Goal: Task Accomplishment & Management: Use online tool/utility

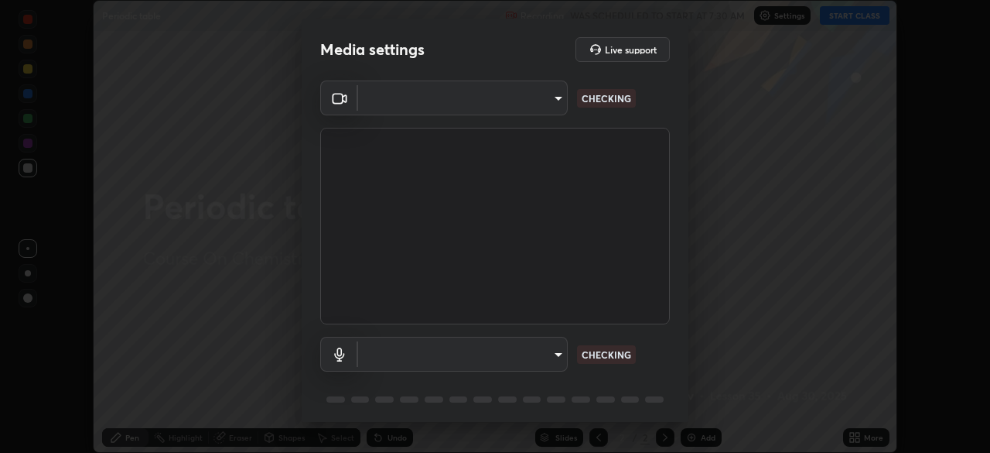
scroll to position [453, 990]
click at [544, 96] on body "Erase all Periodic table Recording WAS SCHEDULED TO START AT 7:30 AM Settings S…" at bounding box center [495, 226] width 990 height 453
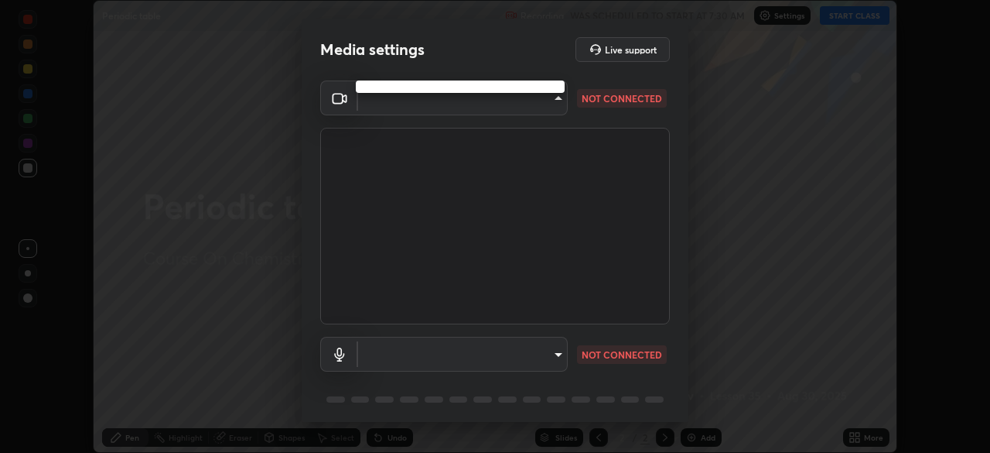
type input "ed5728659d4a2628327284da790eb6393f1623e3a82d583cb44db94038f4ead1"
type input "default"
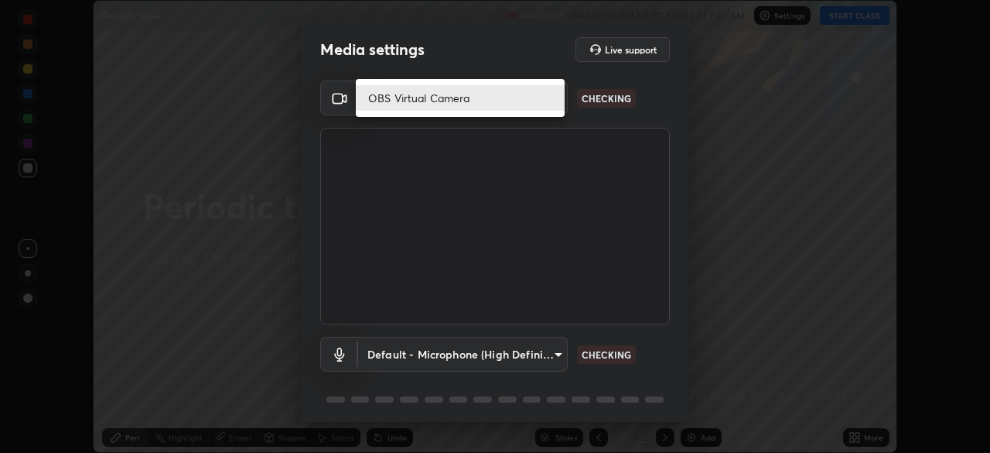
click at [502, 95] on li "OBS Virtual Camera" at bounding box center [460, 98] width 209 height 26
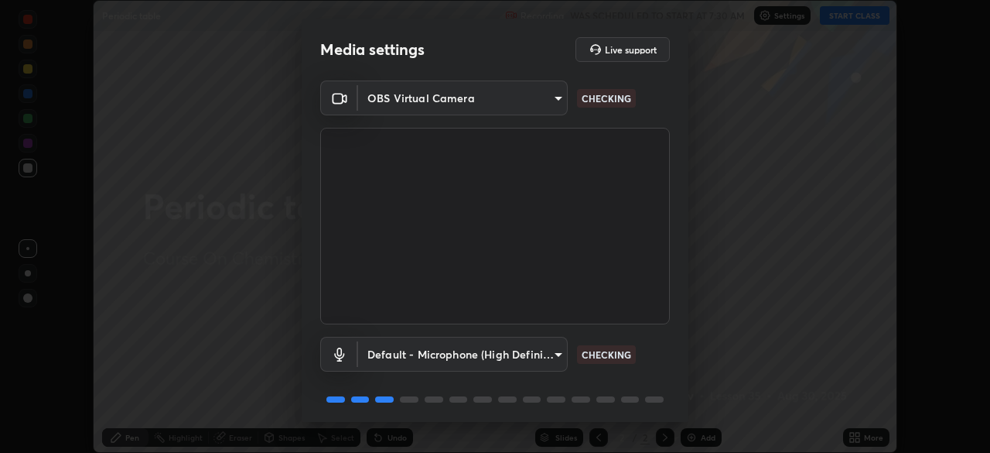
click at [683, 380] on div "OBS Virtual Camera ed5728659d4a2628327284da790eb6393f1623e3a82d583cb44db94038f4…" at bounding box center [495, 253] width 387 height 347
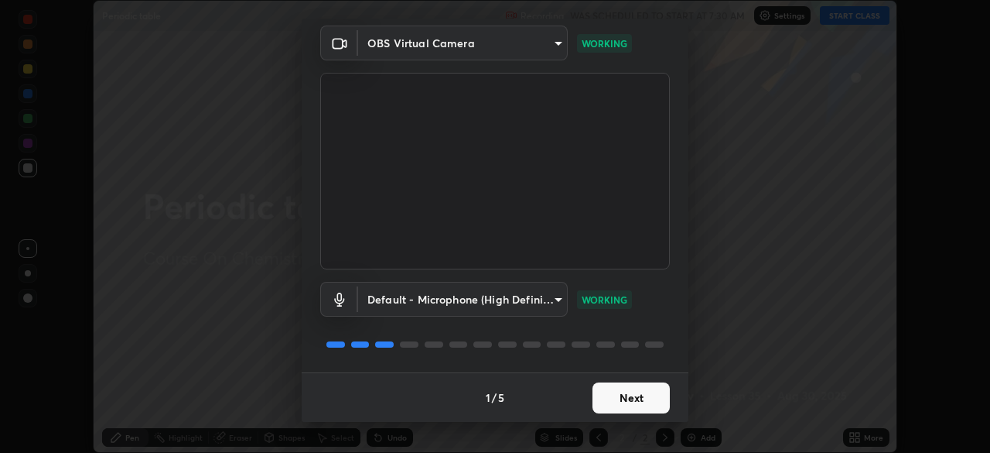
click at [626, 392] on button "Next" at bounding box center [631, 397] width 77 height 31
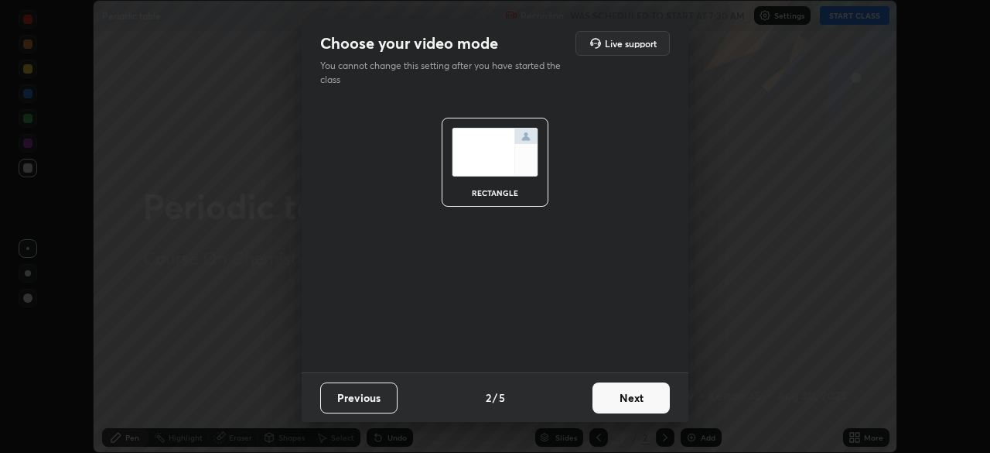
click at [630, 396] on button "Next" at bounding box center [631, 397] width 77 height 31
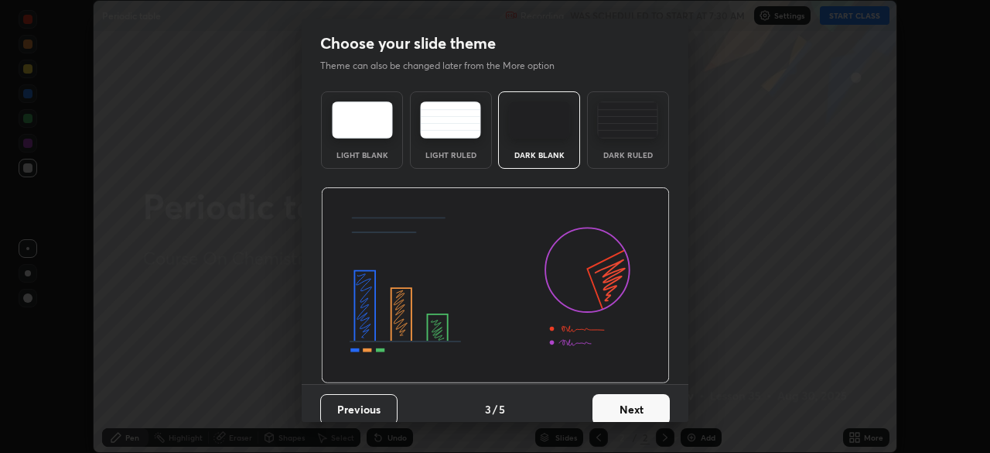
click at [639, 404] on button "Next" at bounding box center [631, 409] width 77 height 31
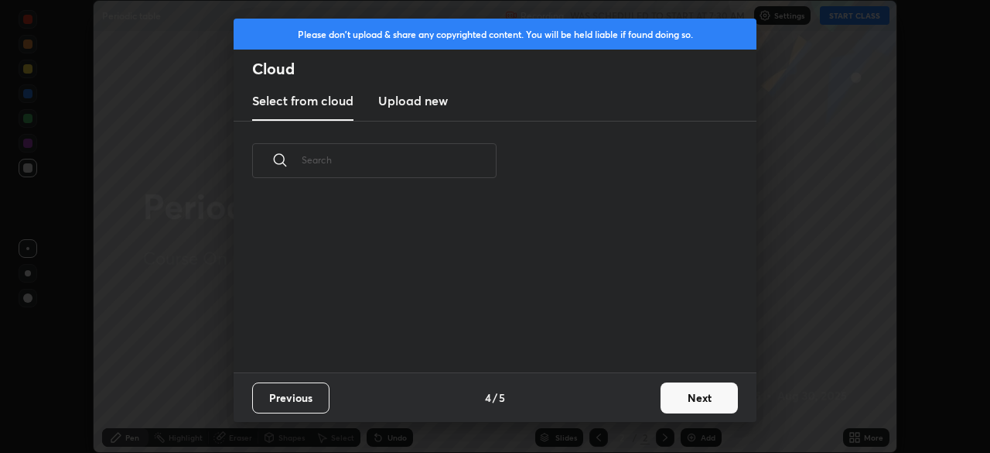
click at [685, 402] on button "Next" at bounding box center [699, 397] width 77 height 31
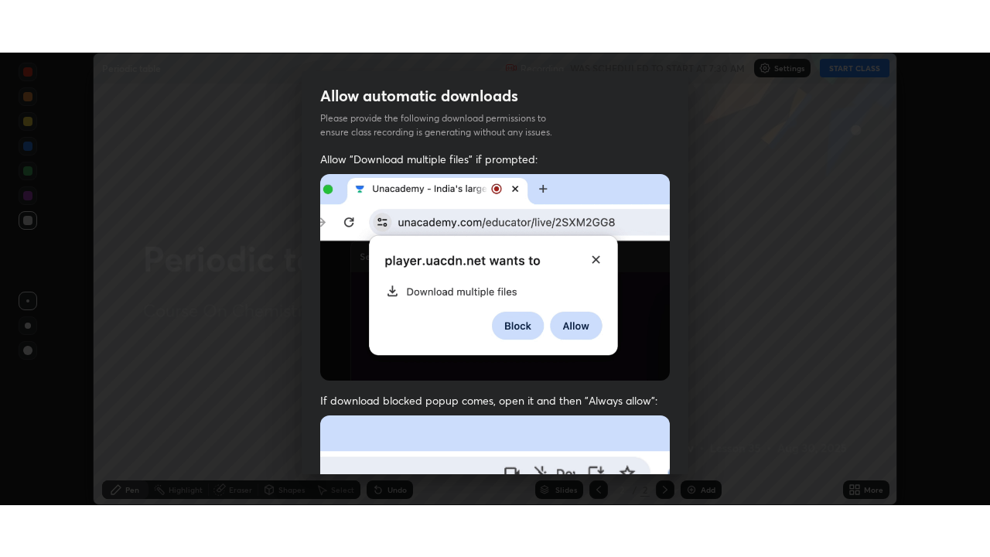
scroll to position [353, 0]
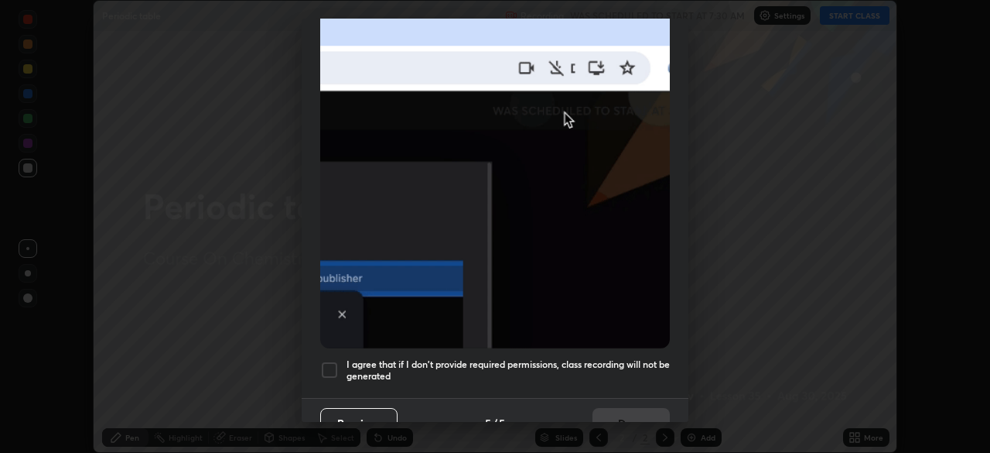
click at [330, 364] on div at bounding box center [329, 370] width 19 height 19
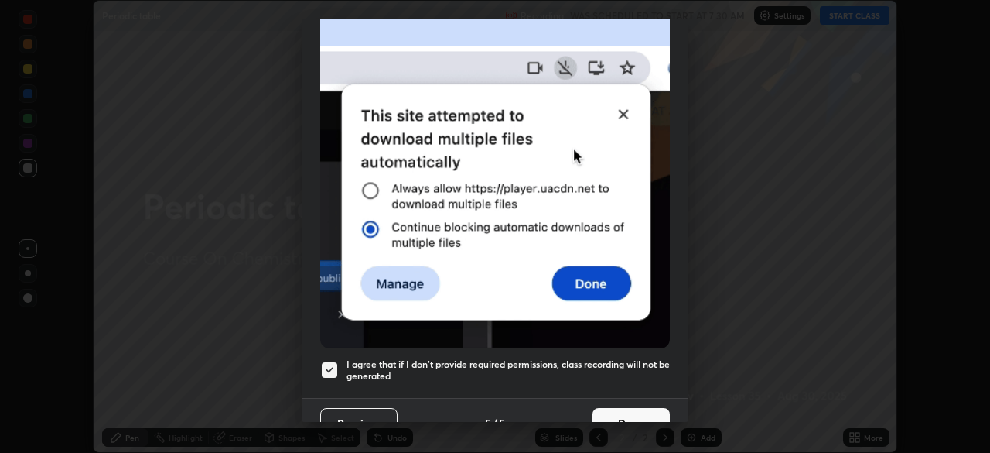
click at [613, 415] on button "Done" at bounding box center [631, 423] width 77 height 31
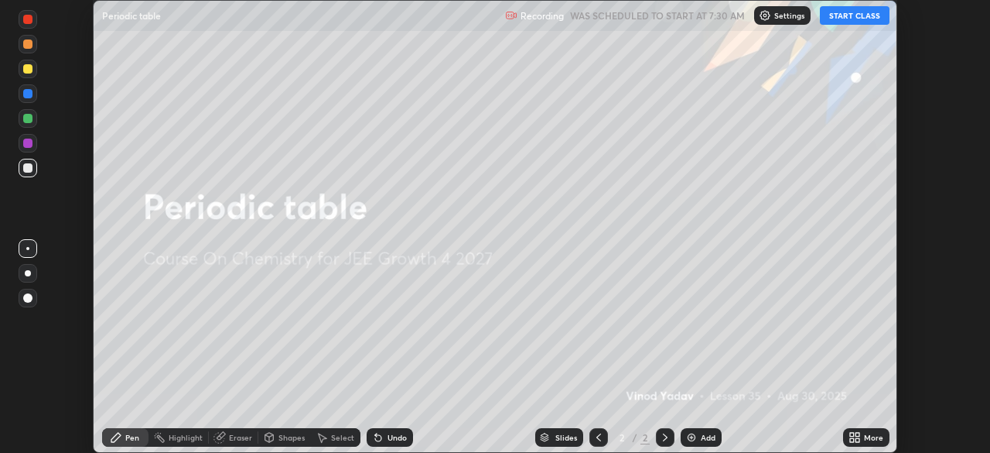
click at [852, 19] on button "START CLASS" at bounding box center [855, 15] width 70 height 19
click at [697, 436] on div "Add" at bounding box center [701, 437] width 41 height 19
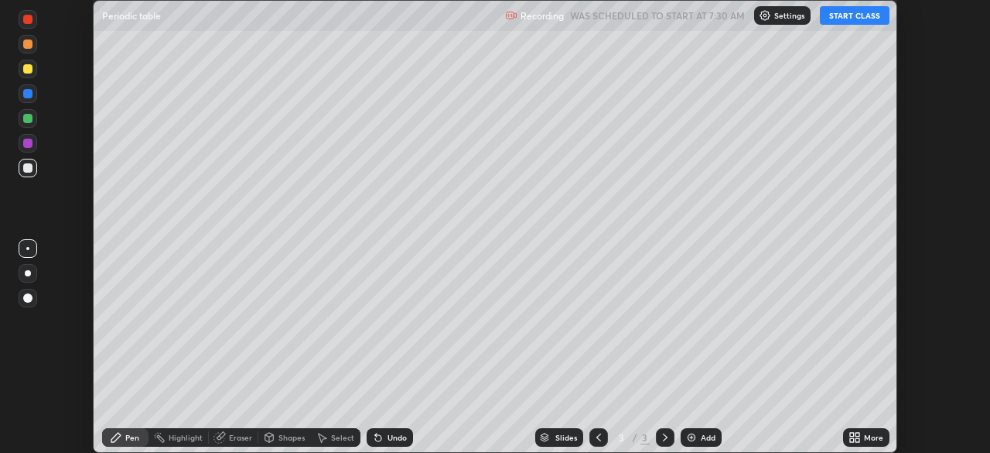
click at [857, 439] on icon at bounding box center [858, 440] width 4 height 4
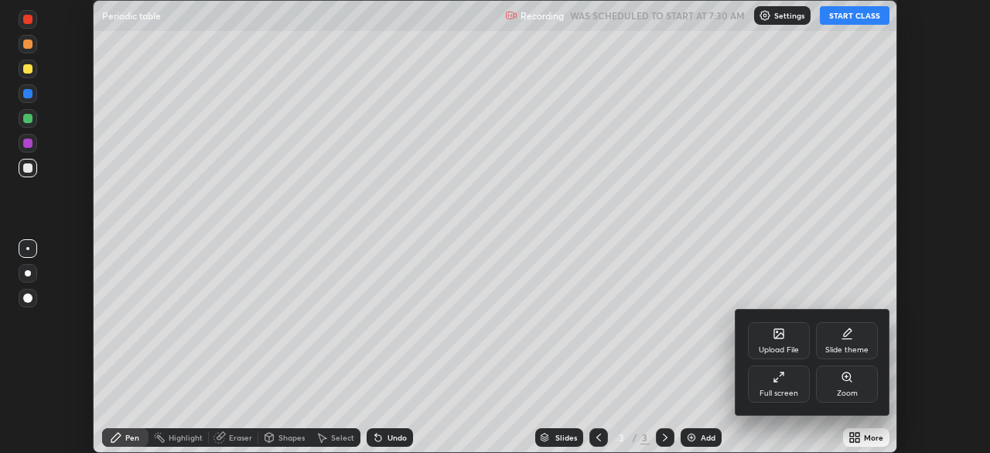
click at [784, 389] on div "Full screen" at bounding box center [779, 393] width 39 height 8
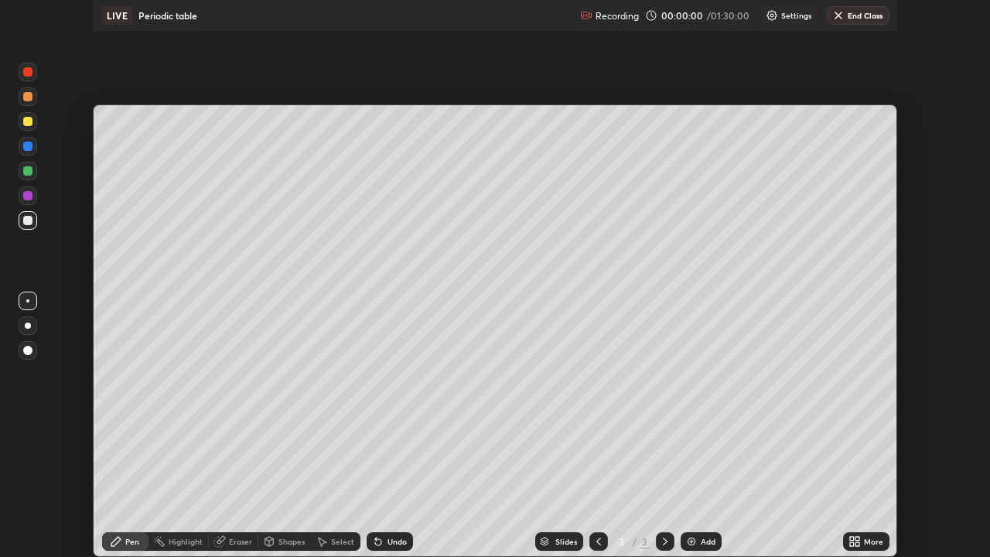
scroll to position [557, 990]
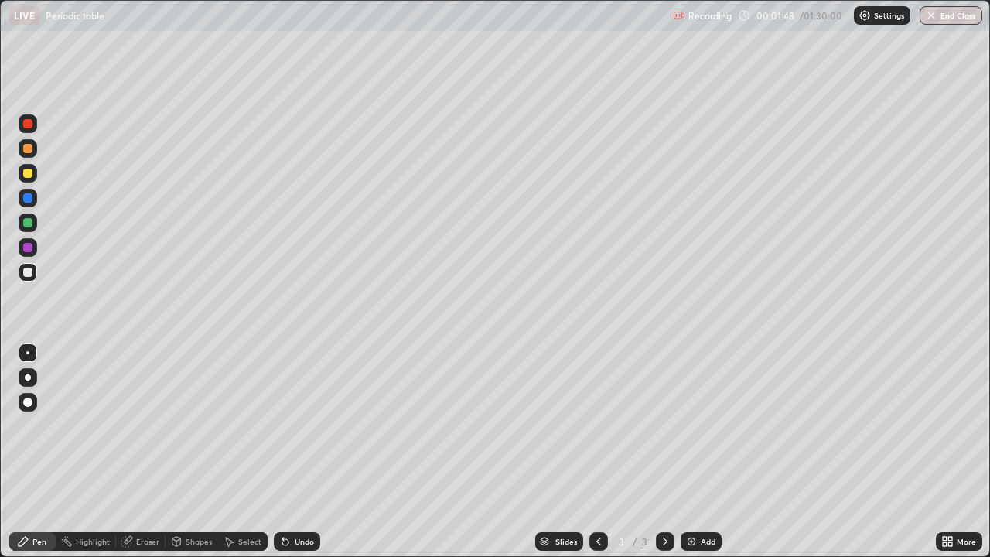
click at [29, 147] on div at bounding box center [27, 148] width 9 height 9
click at [26, 198] on div at bounding box center [27, 197] width 9 height 9
click at [24, 169] on div at bounding box center [27, 173] width 9 height 9
click at [26, 125] on div at bounding box center [27, 123] width 9 height 9
click at [23, 169] on div at bounding box center [27, 173] width 9 height 9
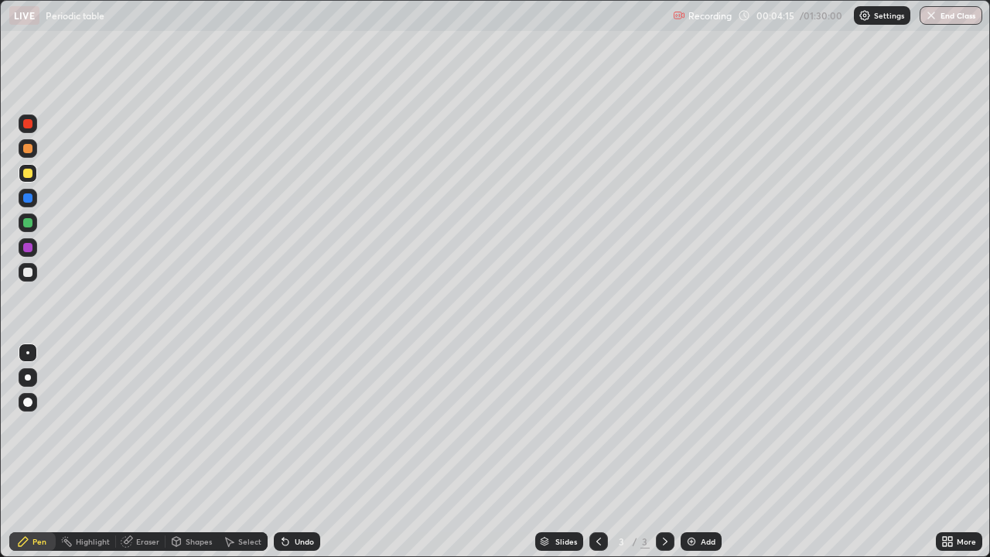
click at [24, 222] on div at bounding box center [27, 222] width 9 height 9
click at [25, 244] on div at bounding box center [27, 247] width 9 height 9
click at [24, 222] on div at bounding box center [27, 222] width 9 height 9
click at [702, 452] on div "Add" at bounding box center [701, 541] width 41 height 19
click at [597, 452] on icon at bounding box center [599, 541] width 12 height 12
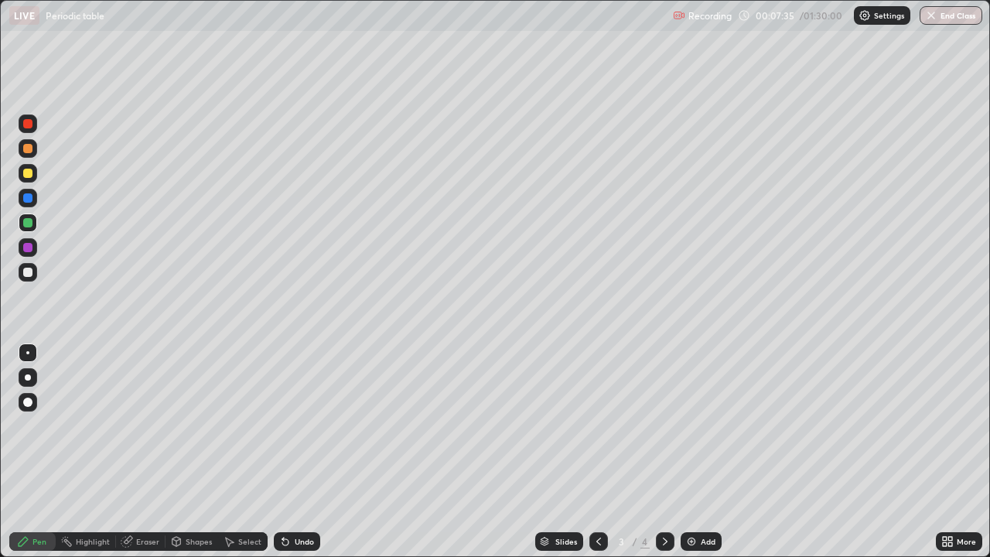
click at [661, 452] on icon at bounding box center [665, 541] width 12 height 12
click at [26, 198] on div at bounding box center [27, 197] width 9 height 9
click at [597, 452] on icon at bounding box center [599, 541] width 12 height 12
click at [662, 452] on icon at bounding box center [665, 541] width 12 height 12
click at [593, 452] on icon at bounding box center [599, 541] width 12 height 12
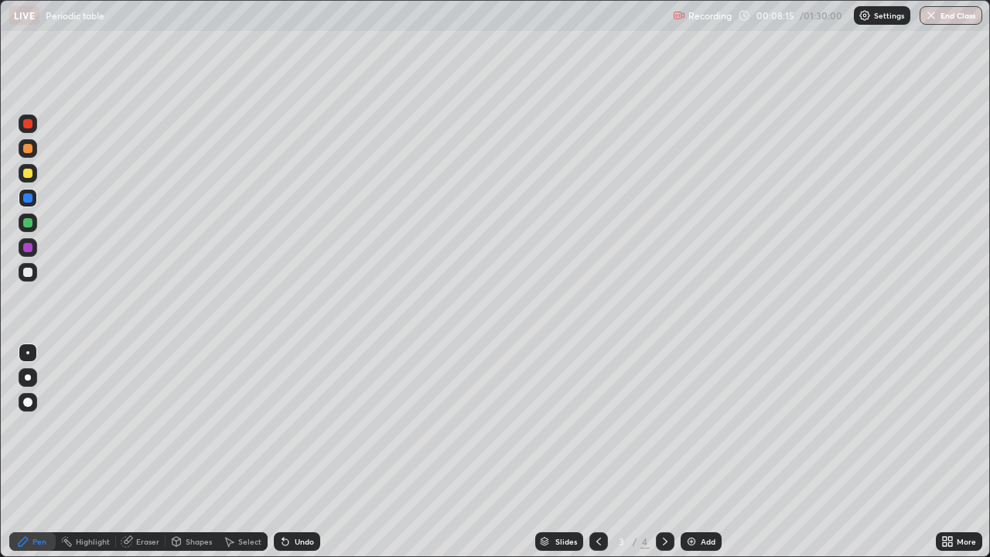
click at [664, 452] on icon at bounding box center [665, 541] width 12 height 12
click at [594, 452] on div at bounding box center [599, 541] width 19 height 19
click at [659, 452] on icon at bounding box center [665, 541] width 12 height 12
click at [600, 452] on icon at bounding box center [599, 541] width 12 height 12
click at [664, 452] on icon at bounding box center [665, 541] width 12 height 12
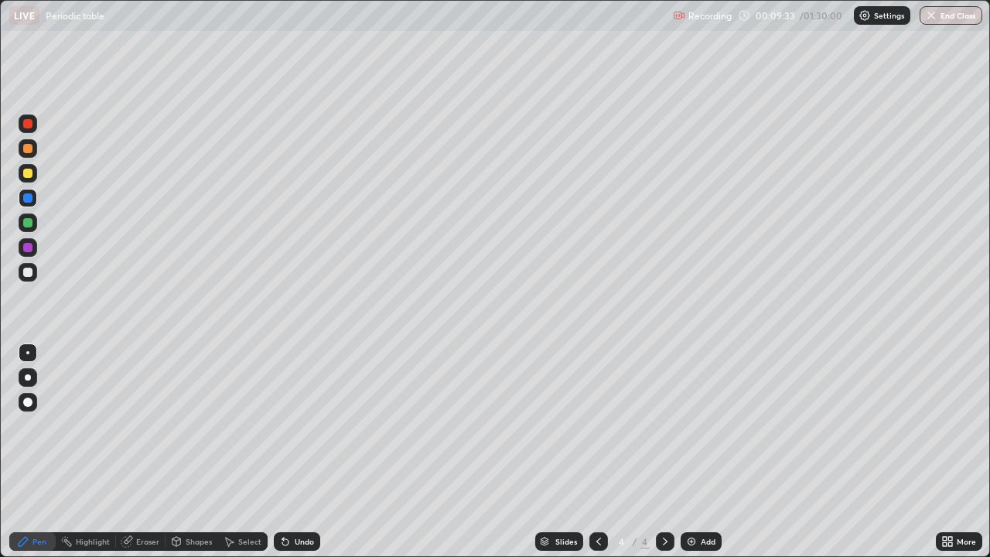
click at [595, 452] on icon at bounding box center [599, 541] width 12 height 12
click at [669, 452] on icon at bounding box center [665, 541] width 12 height 12
click at [24, 219] on div at bounding box center [27, 222] width 9 height 9
click at [140, 452] on div "Eraser" at bounding box center [141, 541] width 50 height 19
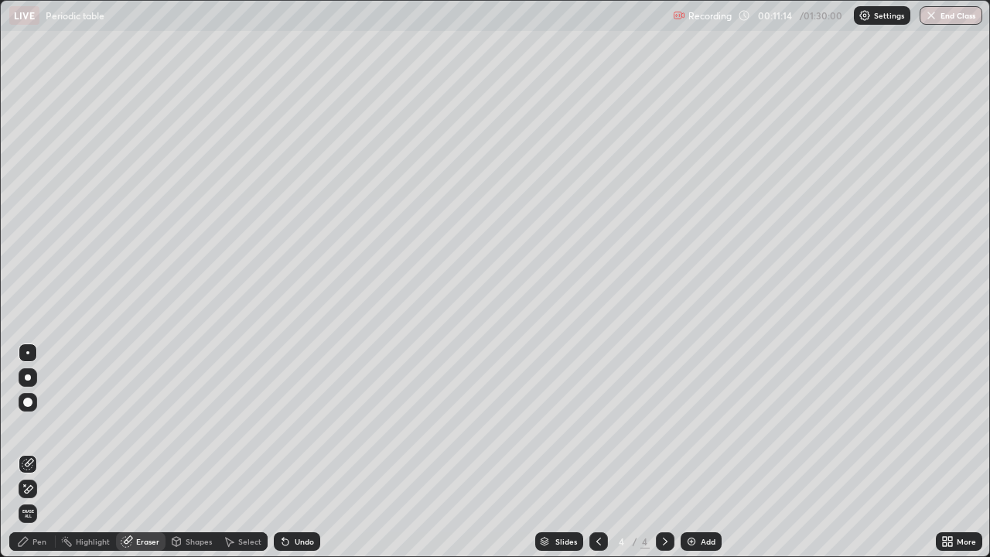
click at [37, 452] on div "Pen" at bounding box center [39, 542] width 14 height 8
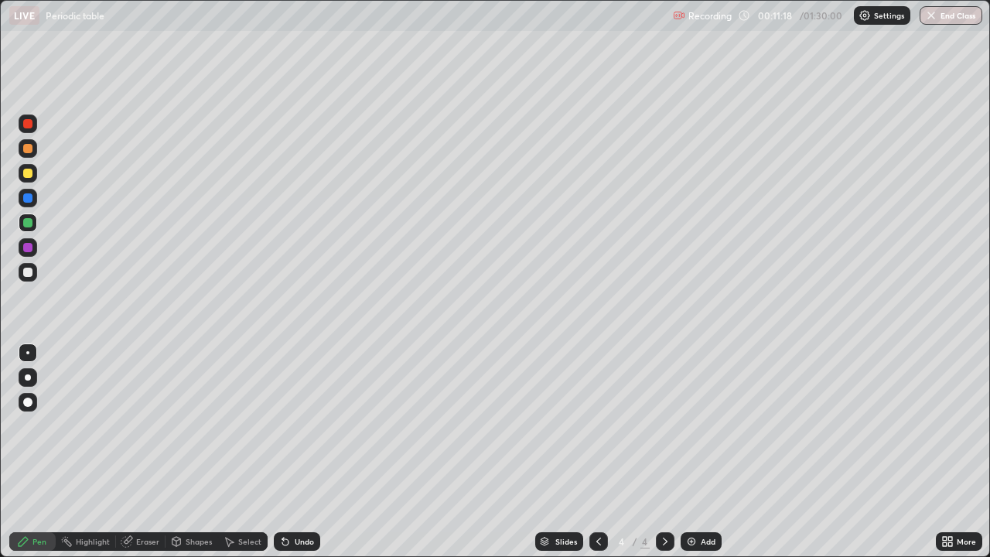
click at [29, 247] on div at bounding box center [27, 247] width 9 height 9
click at [25, 148] on div at bounding box center [27, 148] width 9 height 9
click at [27, 120] on div at bounding box center [27, 123] width 9 height 9
click at [703, 452] on div "Add" at bounding box center [701, 541] width 41 height 19
click at [596, 452] on icon at bounding box center [599, 541] width 12 height 12
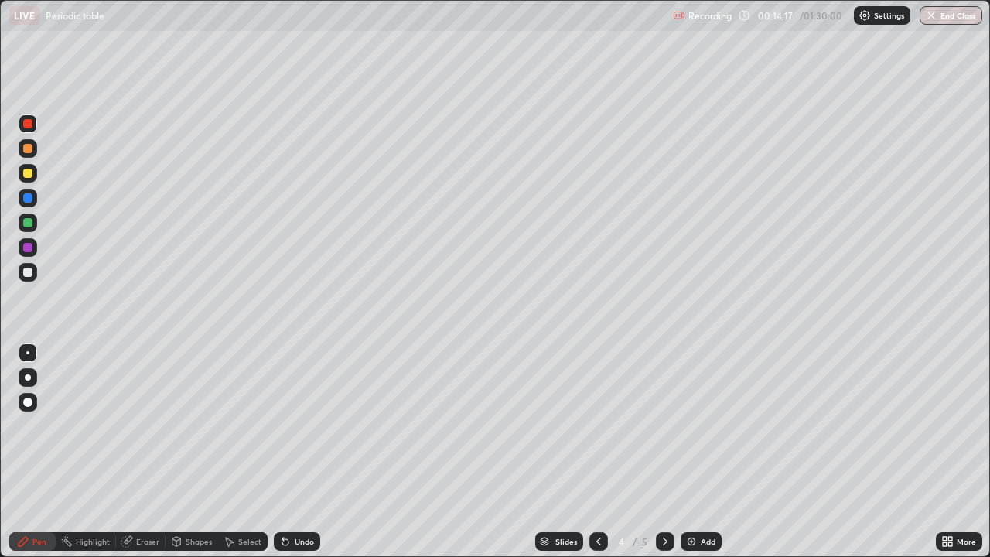
click at [24, 197] on div at bounding box center [27, 197] width 9 height 9
click at [664, 452] on icon at bounding box center [665, 541] width 12 height 12
click at [28, 169] on div at bounding box center [27, 173] width 9 height 9
click at [26, 142] on div at bounding box center [28, 148] width 19 height 19
click at [26, 219] on div at bounding box center [27, 222] width 9 height 9
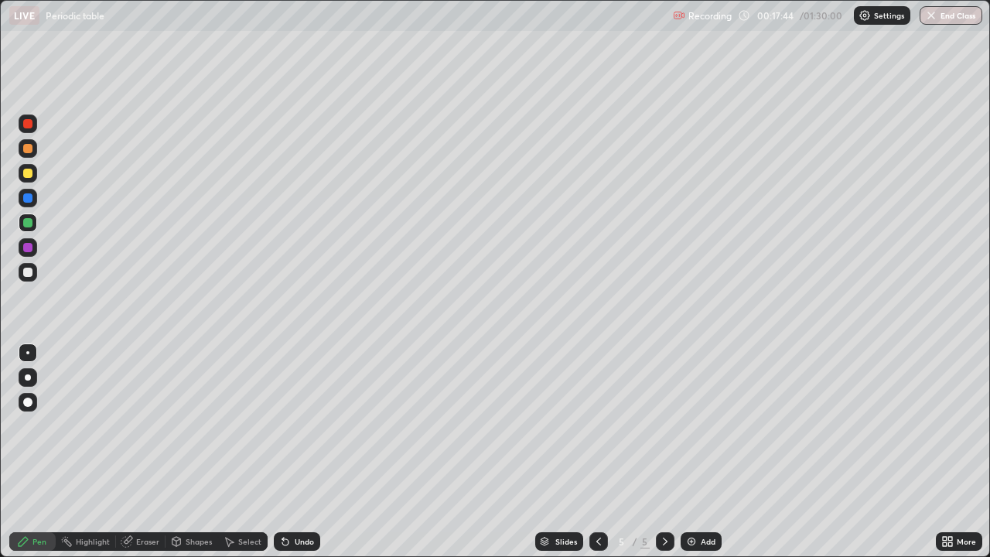
click at [144, 452] on div "Eraser" at bounding box center [147, 542] width 23 height 8
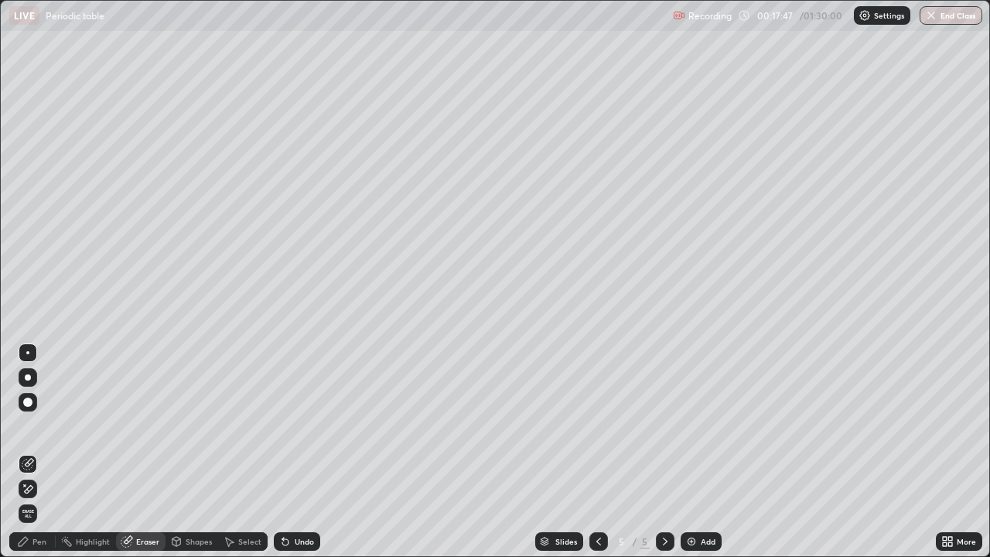
click at [37, 452] on div "Pen" at bounding box center [39, 542] width 14 height 8
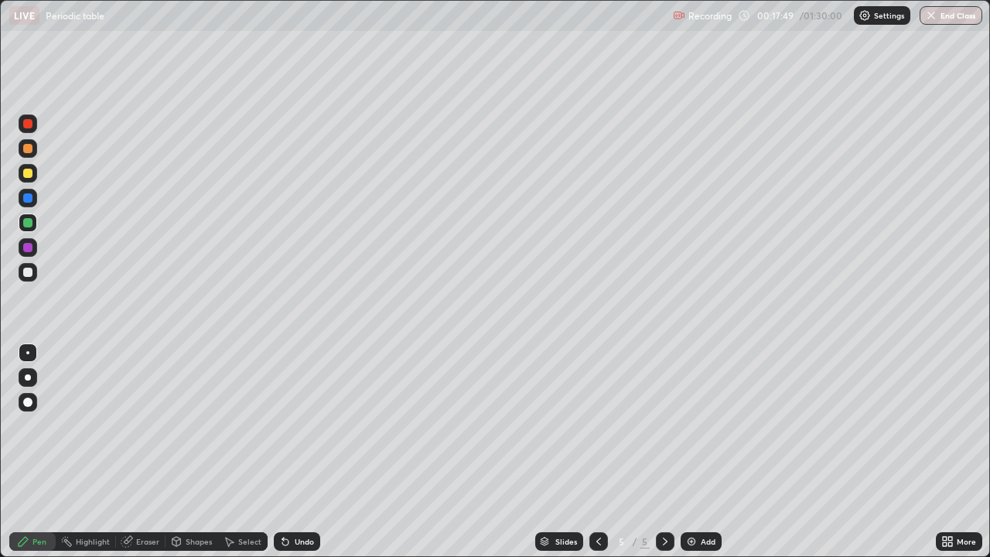
click at [24, 246] on div at bounding box center [27, 247] width 9 height 9
click at [29, 225] on div at bounding box center [27, 222] width 9 height 9
click at [23, 198] on div at bounding box center [27, 197] width 9 height 9
click at [706, 452] on div "Add" at bounding box center [708, 542] width 15 height 8
click at [26, 223] on div at bounding box center [27, 222] width 9 height 9
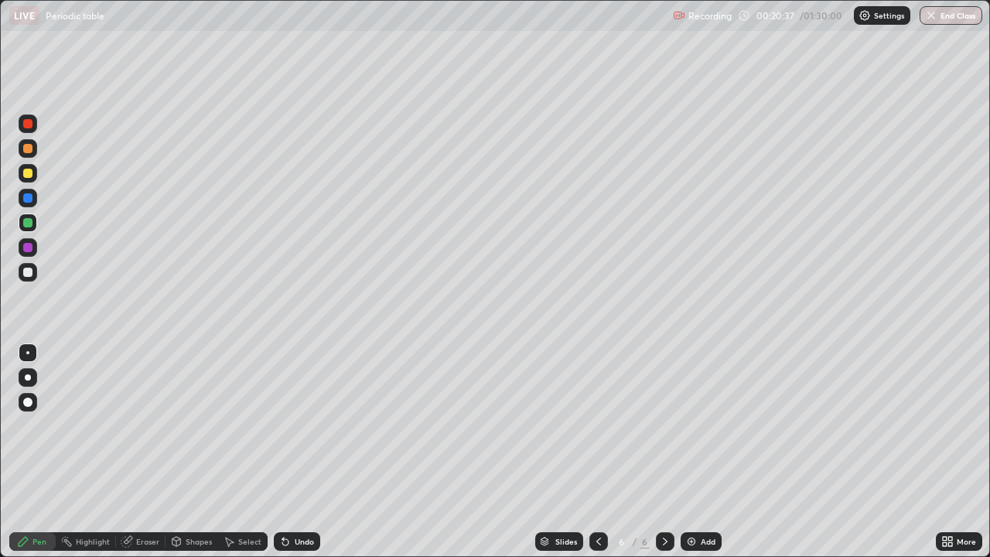
click at [24, 121] on div at bounding box center [27, 123] width 9 height 9
click at [24, 174] on div at bounding box center [27, 173] width 9 height 9
click at [23, 244] on div at bounding box center [27, 247] width 9 height 9
click at [24, 224] on div at bounding box center [27, 222] width 9 height 9
click at [697, 452] on div "Add" at bounding box center [701, 541] width 41 height 19
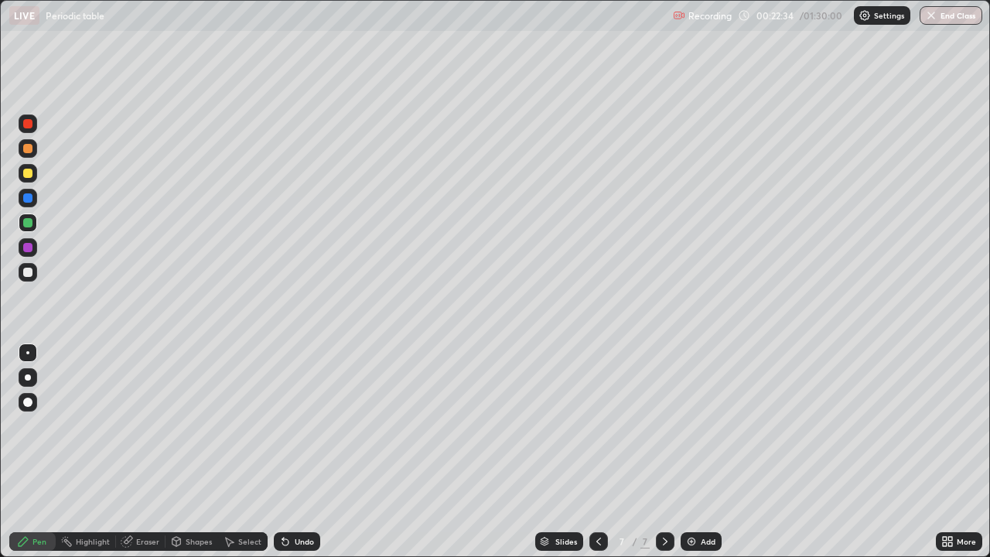
click at [26, 243] on div at bounding box center [27, 247] width 9 height 9
click at [20, 144] on div at bounding box center [28, 148] width 19 height 19
click at [23, 195] on div at bounding box center [27, 197] width 9 height 9
click at [23, 169] on div at bounding box center [28, 173] width 19 height 19
click at [598, 452] on icon at bounding box center [599, 541] width 12 height 12
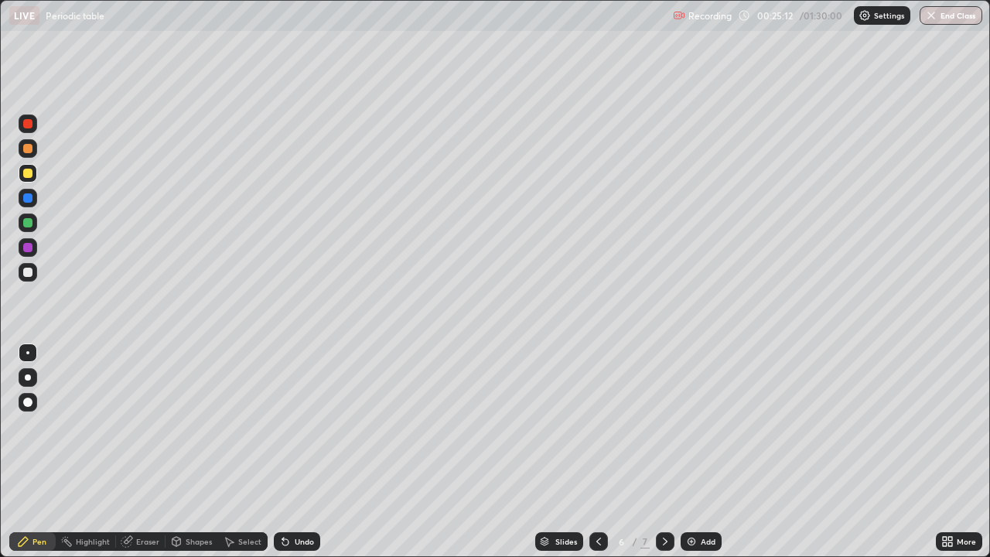
click at [597, 452] on icon at bounding box center [599, 541] width 12 height 12
click at [664, 452] on icon at bounding box center [665, 541] width 12 height 12
click at [665, 452] on icon at bounding box center [665, 541] width 12 height 12
click at [25, 244] on div at bounding box center [27, 247] width 9 height 9
click at [24, 221] on div at bounding box center [27, 222] width 9 height 9
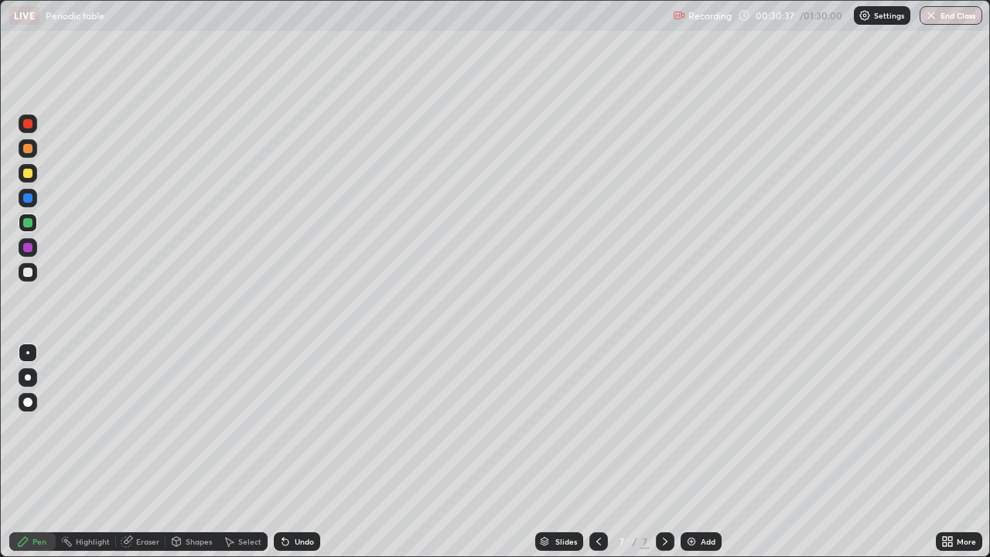
click at [139, 452] on div "Eraser" at bounding box center [147, 542] width 23 height 8
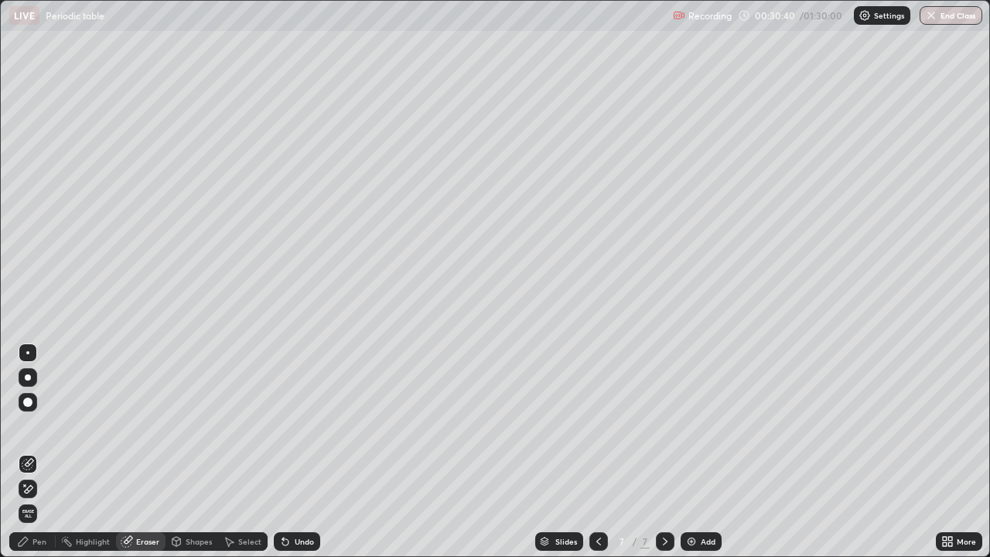
click at [41, 452] on div "Pen" at bounding box center [39, 542] width 14 height 8
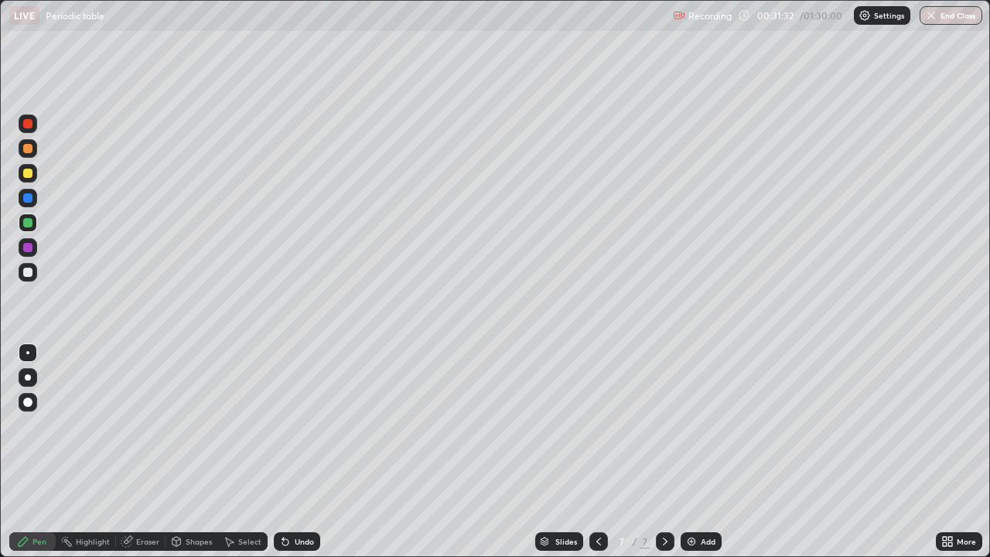
click at [699, 452] on div "Add" at bounding box center [701, 541] width 41 height 19
click at [25, 198] on div at bounding box center [27, 197] width 9 height 9
click at [21, 120] on div at bounding box center [28, 124] width 19 height 19
click at [28, 220] on div at bounding box center [27, 222] width 9 height 9
click at [696, 452] on img at bounding box center [691, 541] width 12 height 12
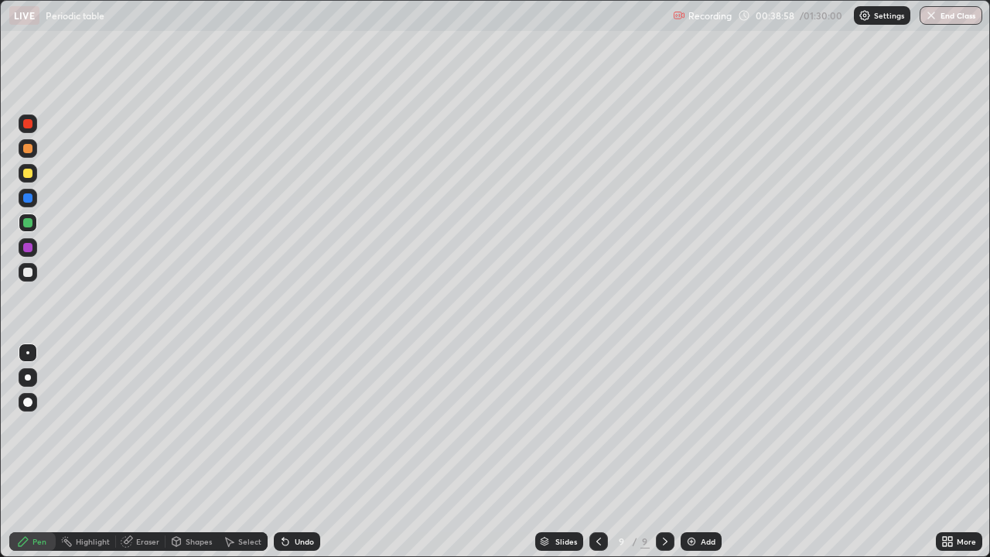
click at [25, 195] on div at bounding box center [27, 197] width 9 height 9
click at [23, 167] on div at bounding box center [28, 173] width 19 height 19
click at [26, 145] on div at bounding box center [27, 148] width 9 height 9
click at [699, 452] on div "Add" at bounding box center [701, 541] width 41 height 19
click at [24, 219] on div at bounding box center [27, 222] width 9 height 9
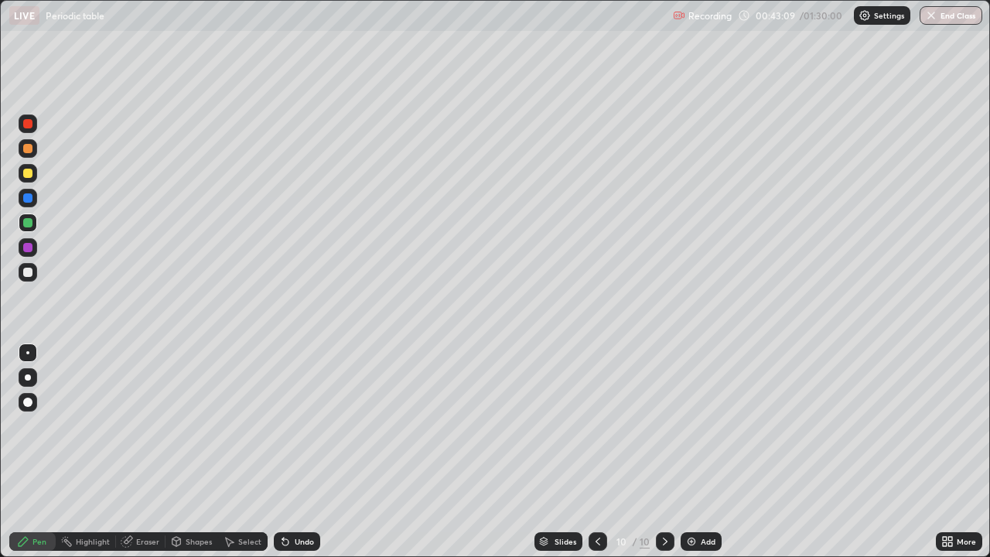
click at [142, 452] on div "Eraser" at bounding box center [147, 542] width 23 height 8
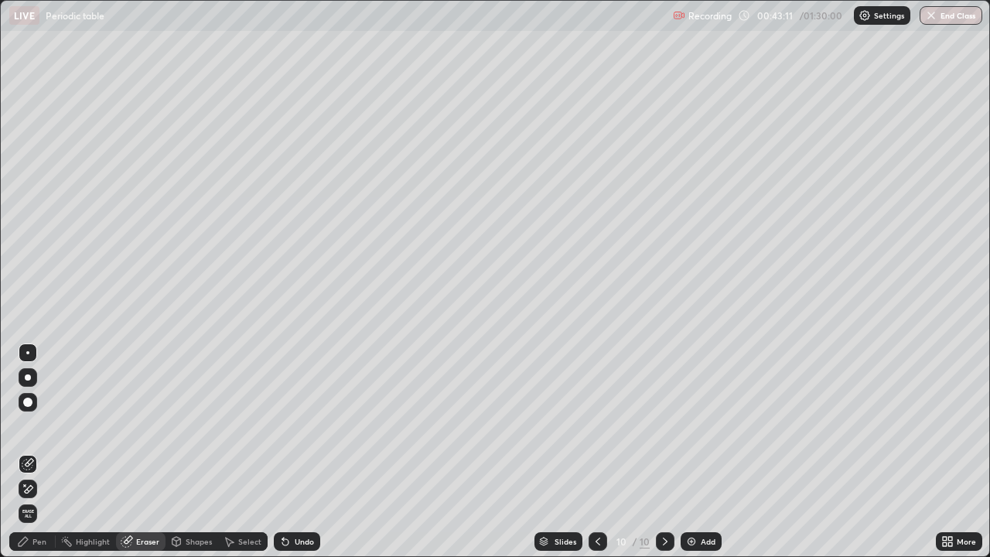
click at [36, 452] on div "Pen" at bounding box center [39, 542] width 14 height 8
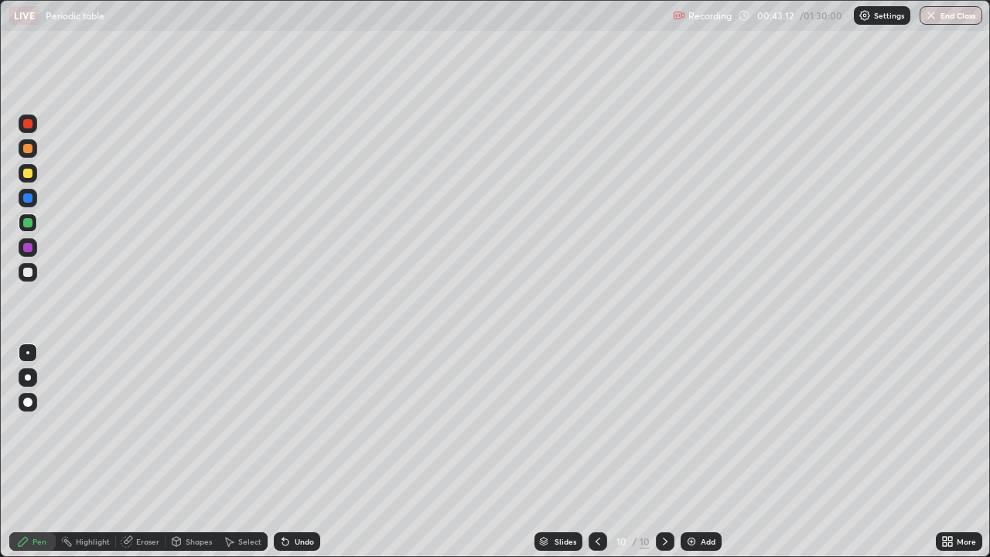
click at [28, 149] on div at bounding box center [27, 148] width 9 height 9
click at [26, 147] on div at bounding box center [27, 148] width 9 height 9
click at [27, 246] on div at bounding box center [27, 247] width 9 height 9
click at [702, 452] on div "Add" at bounding box center [708, 542] width 15 height 8
click at [26, 223] on div at bounding box center [27, 222] width 9 height 9
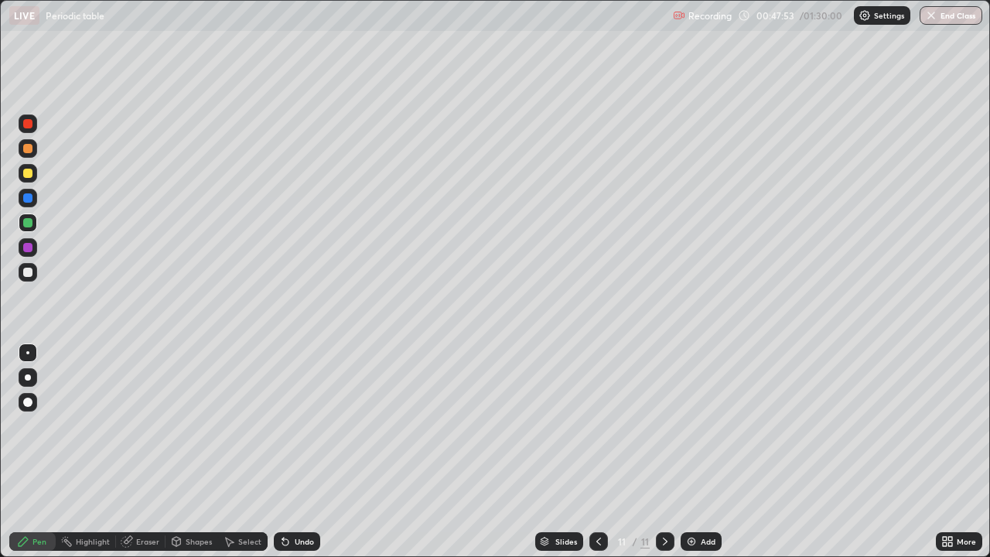
click at [26, 197] on div at bounding box center [27, 197] width 9 height 9
click at [24, 224] on div at bounding box center [27, 222] width 9 height 9
click at [598, 452] on icon at bounding box center [599, 541] width 12 height 12
click at [599, 452] on icon at bounding box center [599, 541] width 12 height 12
click at [663, 452] on icon at bounding box center [665, 541] width 12 height 12
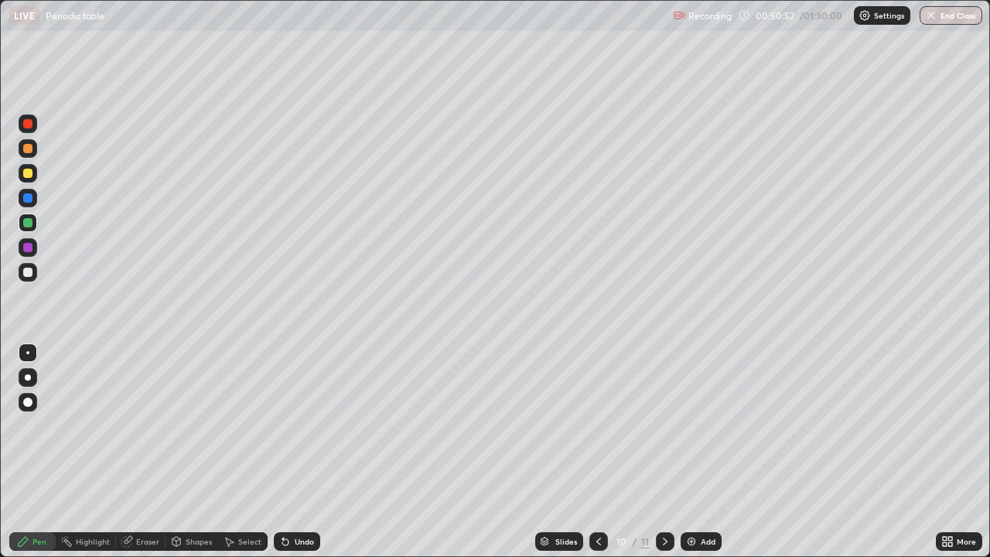
click at [664, 452] on icon at bounding box center [665, 541] width 12 height 12
click at [598, 452] on icon at bounding box center [599, 541] width 12 height 12
click at [661, 452] on icon at bounding box center [665, 541] width 12 height 12
click at [694, 452] on img at bounding box center [691, 541] width 12 height 12
click at [26, 149] on div at bounding box center [27, 148] width 9 height 9
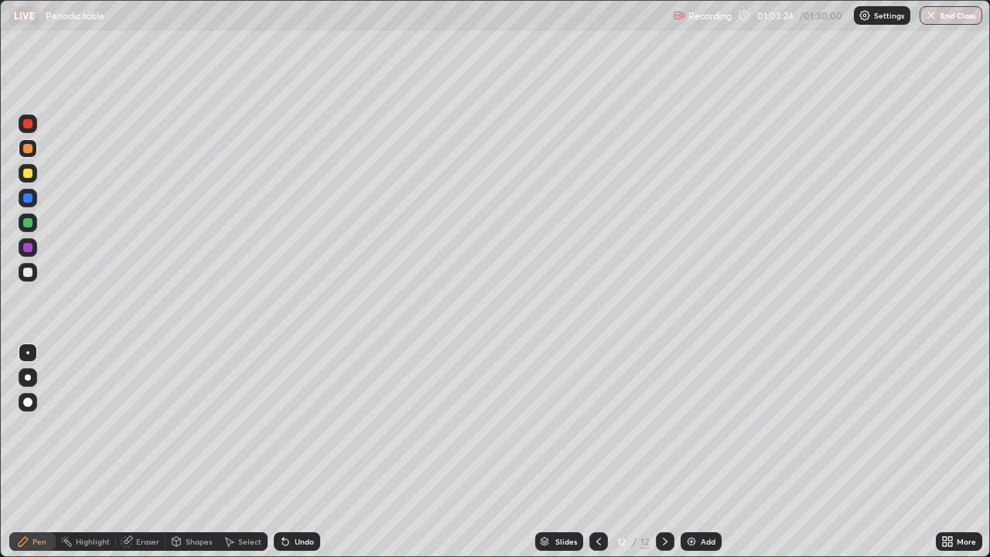
click at [28, 220] on div at bounding box center [27, 222] width 9 height 9
click at [24, 194] on div at bounding box center [27, 197] width 9 height 9
click at [699, 452] on div "Add" at bounding box center [701, 541] width 41 height 19
click at [26, 245] on div at bounding box center [27, 247] width 9 height 9
click at [597, 452] on icon at bounding box center [599, 541] width 12 height 12
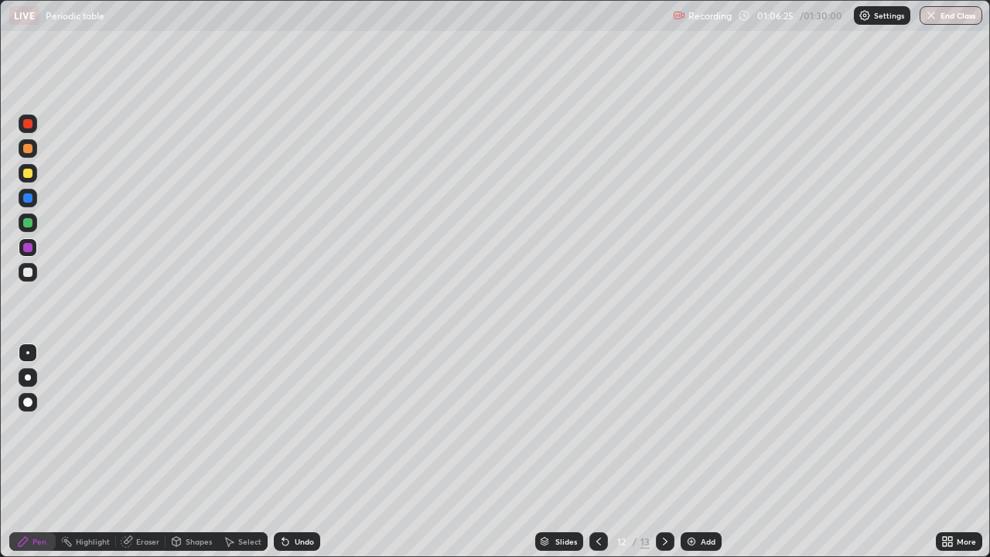
click at [663, 452] on icon at bounding box center [665, 541] width 12 height 12
click at [599, 452] on icon at bounding box center [599, 541] width 12 height 12
click at [661, 452] on div at bounding box center [665, 541] width 19 height 19
click at [23, 220] on div at bounding box center [27, 222] width 9 height 9
click at [26, 149] on div at bounding box center [27, 148] width 9 height 9
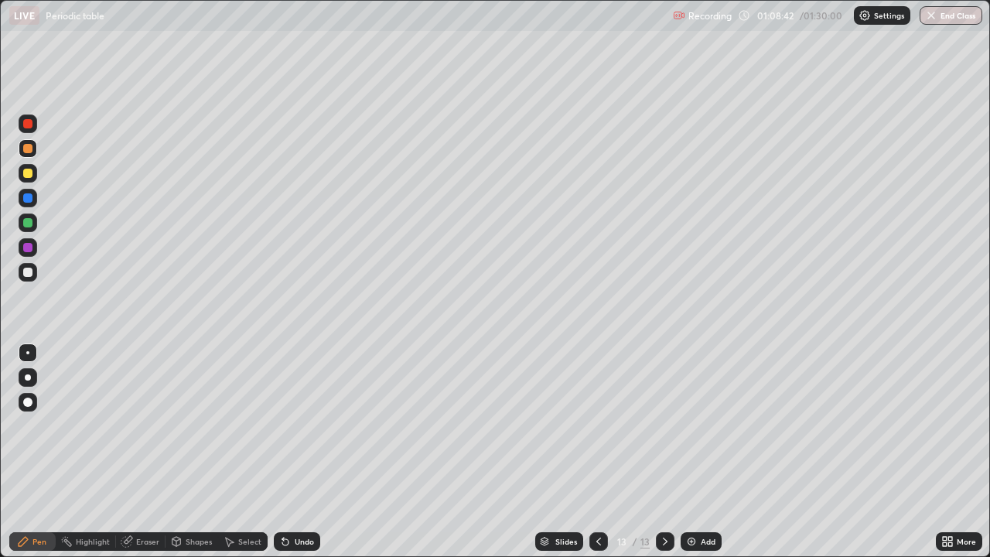
click at [26, 245] on div at bounding box center [27, 247] width 9 height 9
click at [597, 452] on icon at bounding box center [599, 541] width 12 height 12
click at [663, 452] on icon at bounding box center [665, 541] width 12 height 12
click at [24, 224] on div at bounding box center [27, 222] width 9 height 9
click at [26, 247] on div at bounding box center [27, 247] width 9 height 9
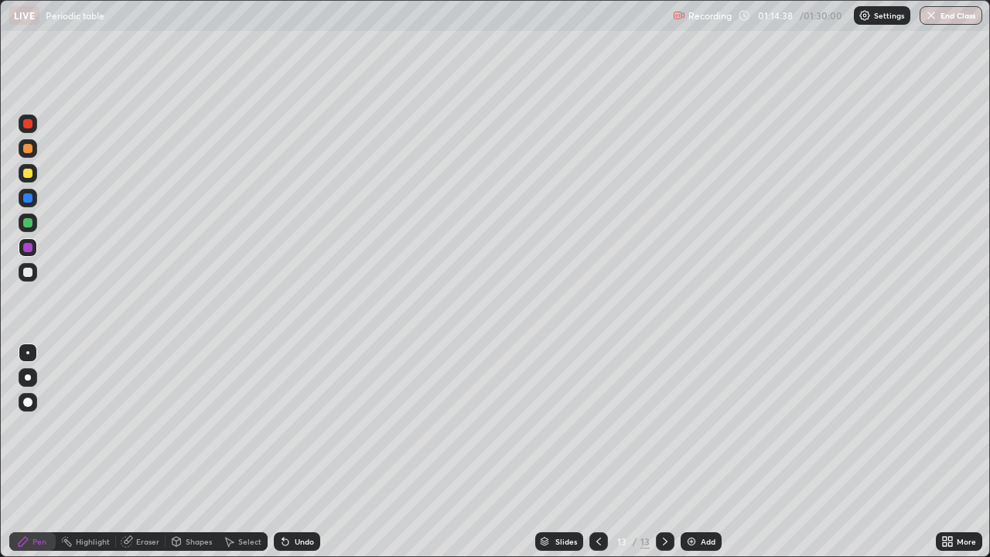
click at [692, 452] on img at bounding box center [691, 541] width 12 height 12
click at [22, 172] on div at bounding box center [28, 173] width 19 height 19
click at [23, 219] on div at bounding box center [27, 222] width 9 height 9
click at [145, 452] on div "Eraser" at bounding box center [147, 542] width 23 height 8
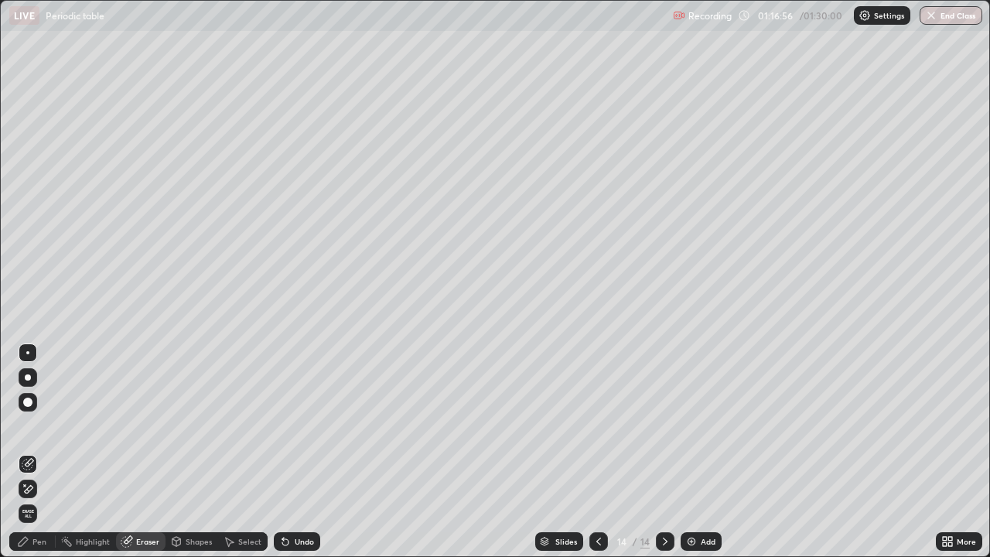
click at [39, 452] on div "Pen" at bounding box center [39, 542] width 14 height 8
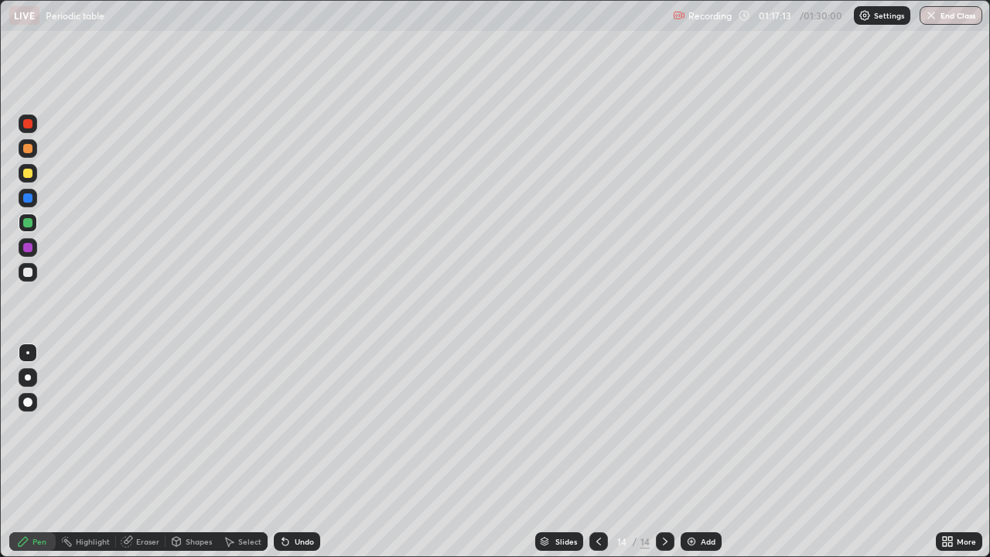
click at [145, 452] on div "Eraser" at bounding box center [147, 542] width 23 height 8
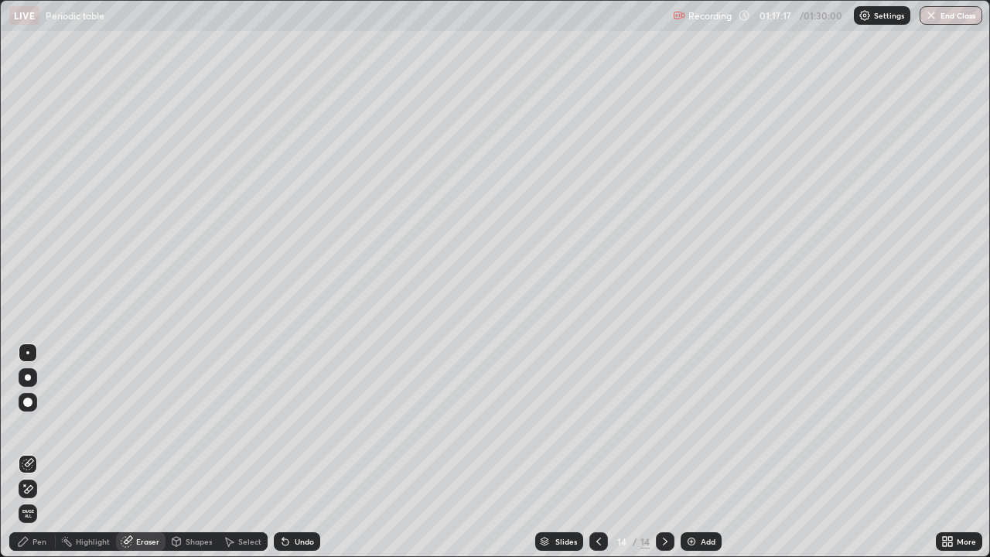
click at [46, 452] on div "Pen" at bounding box center [32, 541] width 46 height 19
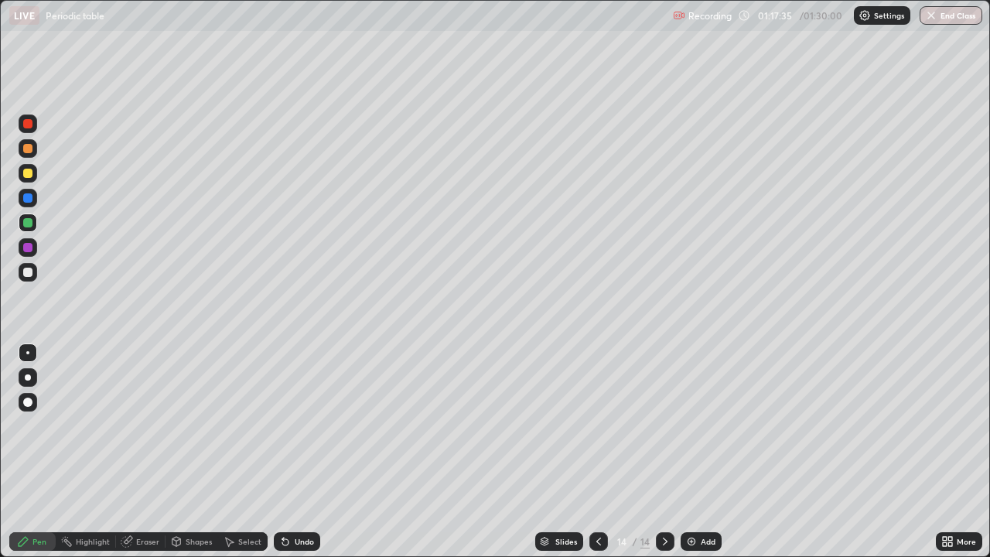
click at [27, 197] on div at bounding box center [27, 197] width 9 height 9
click at [702, 452] on div "Add" at bounding box center [708, 542] width 15 height 8
click at [26, 150] on div at bounding box center [27, 148] width 9 height 9
click at [957, 15] on button "End Class" at bounding box center [951, 15] width 63 height 19
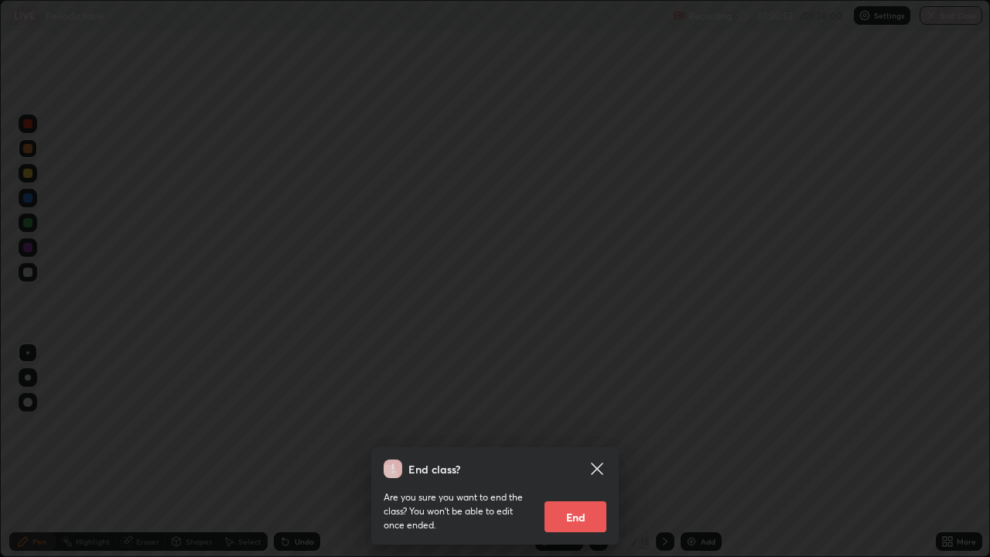
click at [589, 452] on button "End" at bounding box center [576, 516] width 62 height 31
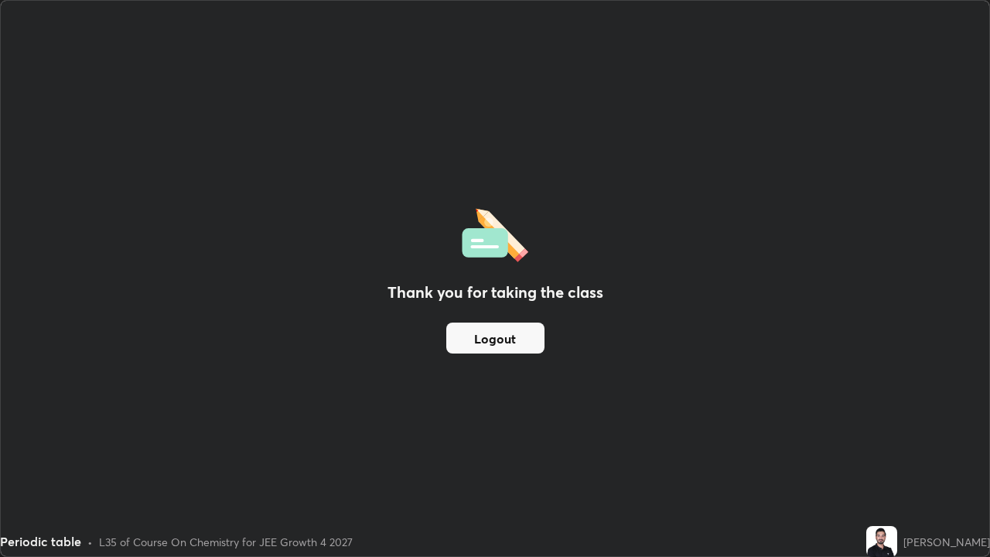
click at [197, 452] on div "Periodic table • L35 of Course On Chemistry for JEE Growth 4 2027" at bounding box center [430, 541] width 860 height 31
click at [194, 452] on div "Thank you for taking the class Logout" at bounding box center [495, 278] width 989 height 555
click at [9, 369] on div "Thank you for taking the class Logout" at bounding box center [495, 278] width 989 height 555
click at [22, 375] on div "Thank you for taking the class Logout" at bounding box center [495, 278] width 989 height 555
click at [15, 373] on div "Thank you for taking the class Logout" at bounding box center [495, 278] width 989 height 555
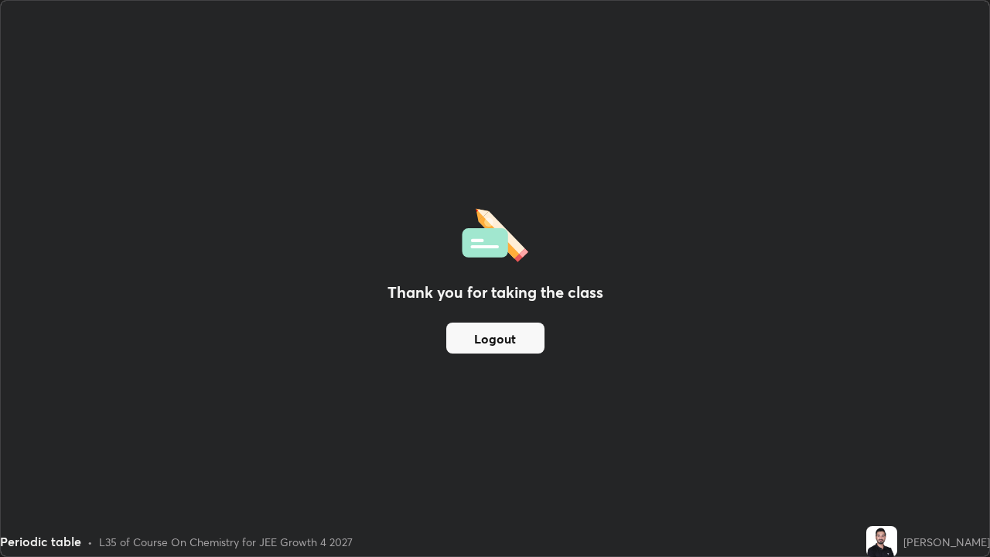
click at [495, 452] on div "Periodic table • L35 of Course On Chemistry for JEE Growth 4 2027" at bounding box center [430, 541] width 860 height 31
click at [467, 452] on div "Thank you for taking the class Logout" at bounding box center [495, 278] width 989 height 555
click at [432, 452] on div "Thank you for taking the class Logout" at bounding box center [495, 278] width 989 height 555
click at [453, 452] on div "Periodic table • L35 of Course On Chemistry for JEE Growth 4 2027" at bounding box center [430, 541] width 860 height 31
click at [497, 452] on div "Thank you for taking the class Logout" at bounding box center [495, 278] width 989 height 555
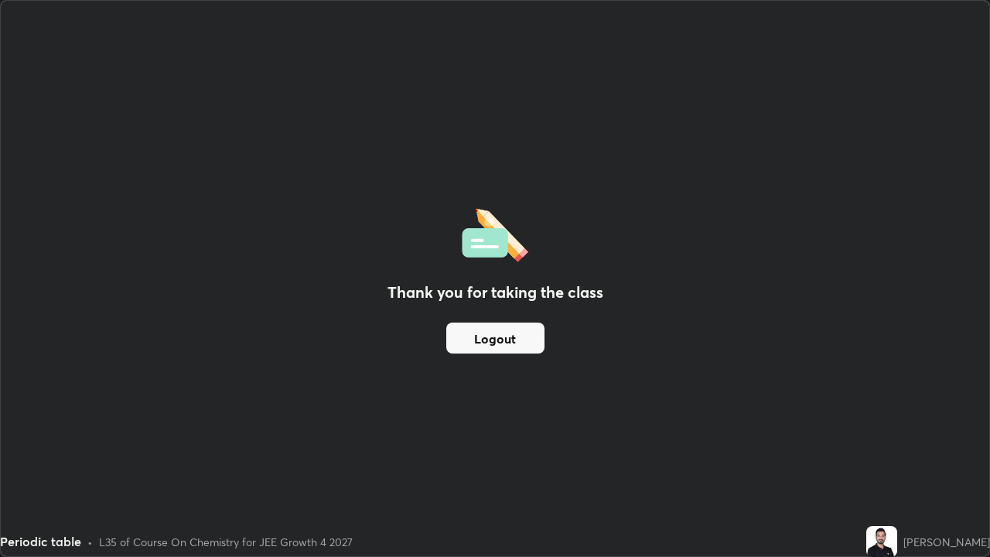
click at [476, 452] on div "Thank you for taking the class Logout" at bounding box center [495, 278] width 989 height 555
click at [473, 452] on div "Thank you for taking the class Logout" at bounding box center [495, 278] width 989 height 555
click at [538, 452] on div "Thank you for taking the class Logout" at bounding box center [495, 278] width 989 height 555
click at [537, 452] on div "Thank you for taking the class Logout" at bounding box center [495, 278] width 989 height 555
click at [473, 452] on div "Thank you for taking the class Logout" at bounding box center [495, 278] width 989 height 555
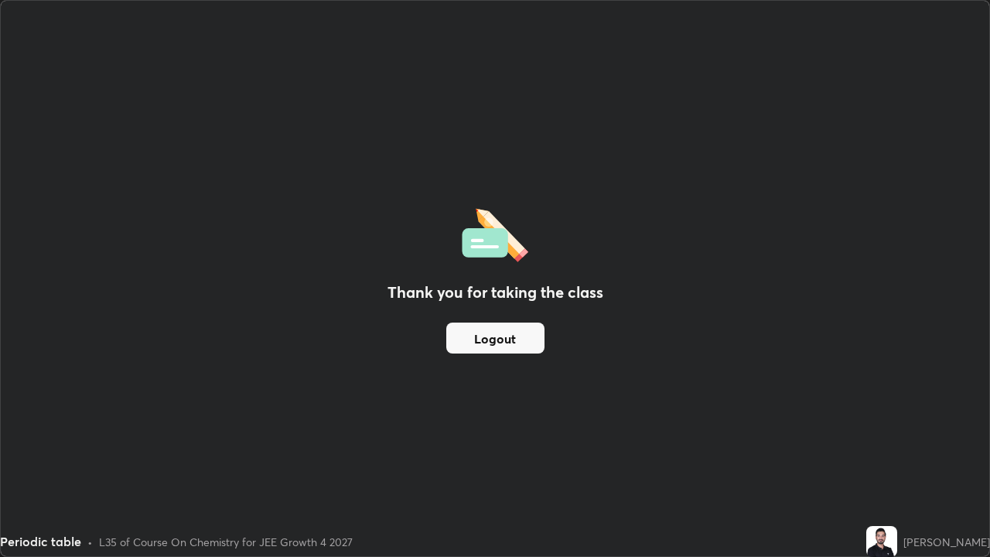
click at [487, 452] on div "Thank you for taking the class Logout" at bounding box center [495, 278] width 989 height 555
click at [433, 452] on div "Thank you for taking the class Logout" at bounding box center [495, 278] width 989 height 555
click at [513, 452] on div "Thank you for taking the class Logout" at bounding box center [495, 278] width 989 height 555
click at [454, 452] on div "Thank you for taking the class Logout" at bounding box center [495, 278] width 989 height 555
click at [445, 452] on div "Thank you for taking the class Logout" at bounding box center [495, 278] width 989 height 555
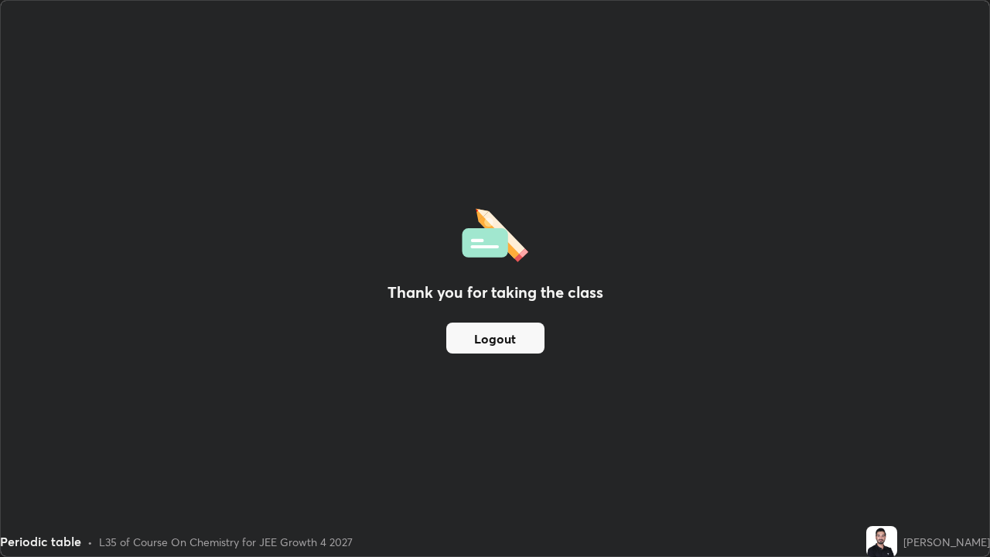
click at [439, 452] on div "Thank you for taking the class Logout" at bounding box center [495, 278] width 989 height 555
click at [501, 405] on div "Thank you for taking the class Logout" at bounding box center [495, 278] width 989 height 555
click at [121, 385] on div "Thank you for taking the class Logout" at bounding box center [495, 278] width 989 height 555
click at [183, 371] on div "Thank you for taking the class Logout" at bounding box center [495, 278] width 989 height 555
click at [373, 452] on div "Thank you for taking the class Logout" at bounding box center [495, 278] width 989 height 555
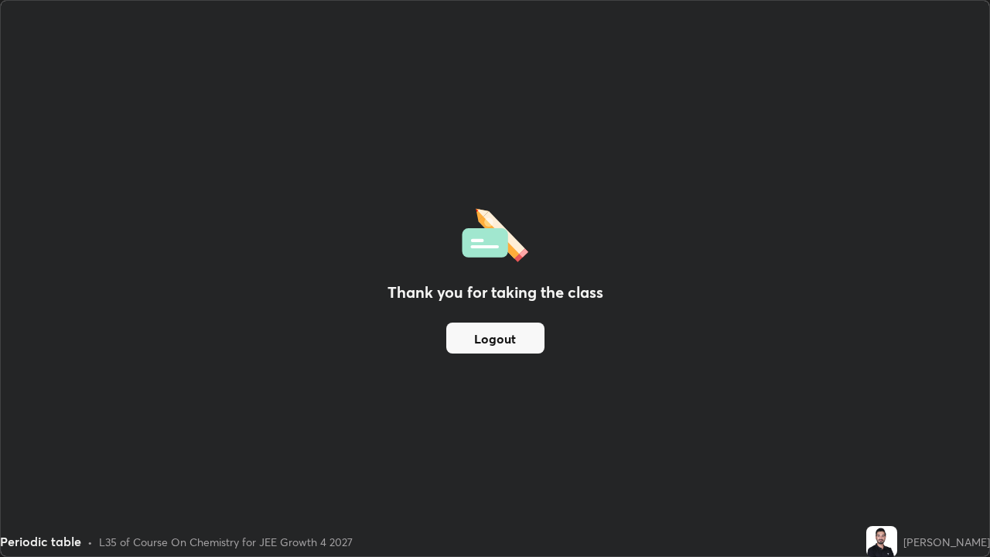
click at [190, 358] on div "Thank you for taking the class Logout" at bounding box center [495, 278] width 989 height 555
click at [158, 362] on div "Thank you for taking the class Logout" at bounding box center [495, 278] width 989 height 555
click at [417, 452] on div "Periodic table • L35 of Course On Chemistry for JEE Growth 4 2027" at bounding box center [430, 541] width 860 height 31
click at [427, 452] on div "Periodic table • L35 of Course On Chemistry for JEE Growth 4 2027" at bounding box center [430, 541] width 860 height 31
click at [51, 328] on div "Thank you for taking the class Logout" at bounding box center [495, 278] width 989 height 555
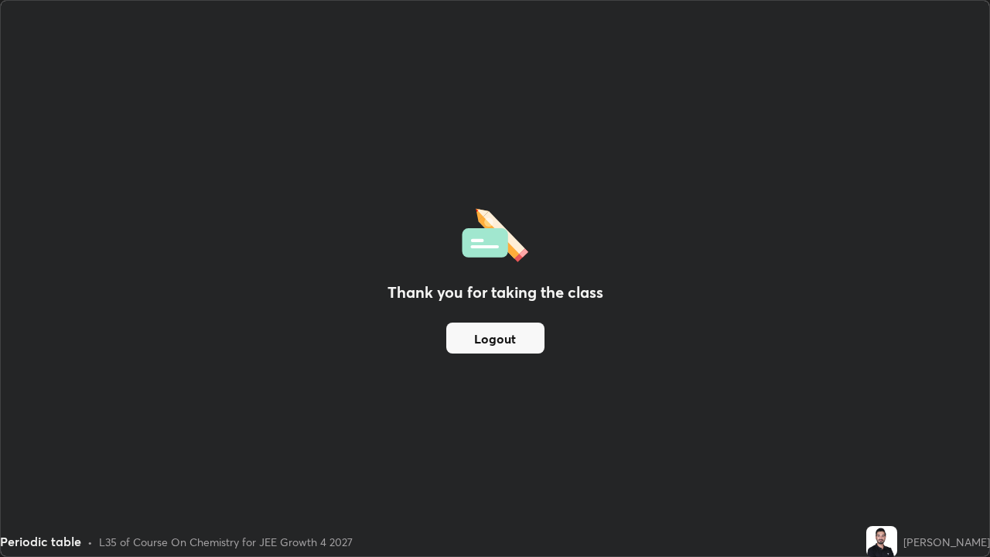
click at [499, 342] on button "Logout" at bounding box center [495, 338] width 98 height 31
